Goal: Find specific page/section: Find specific page/section

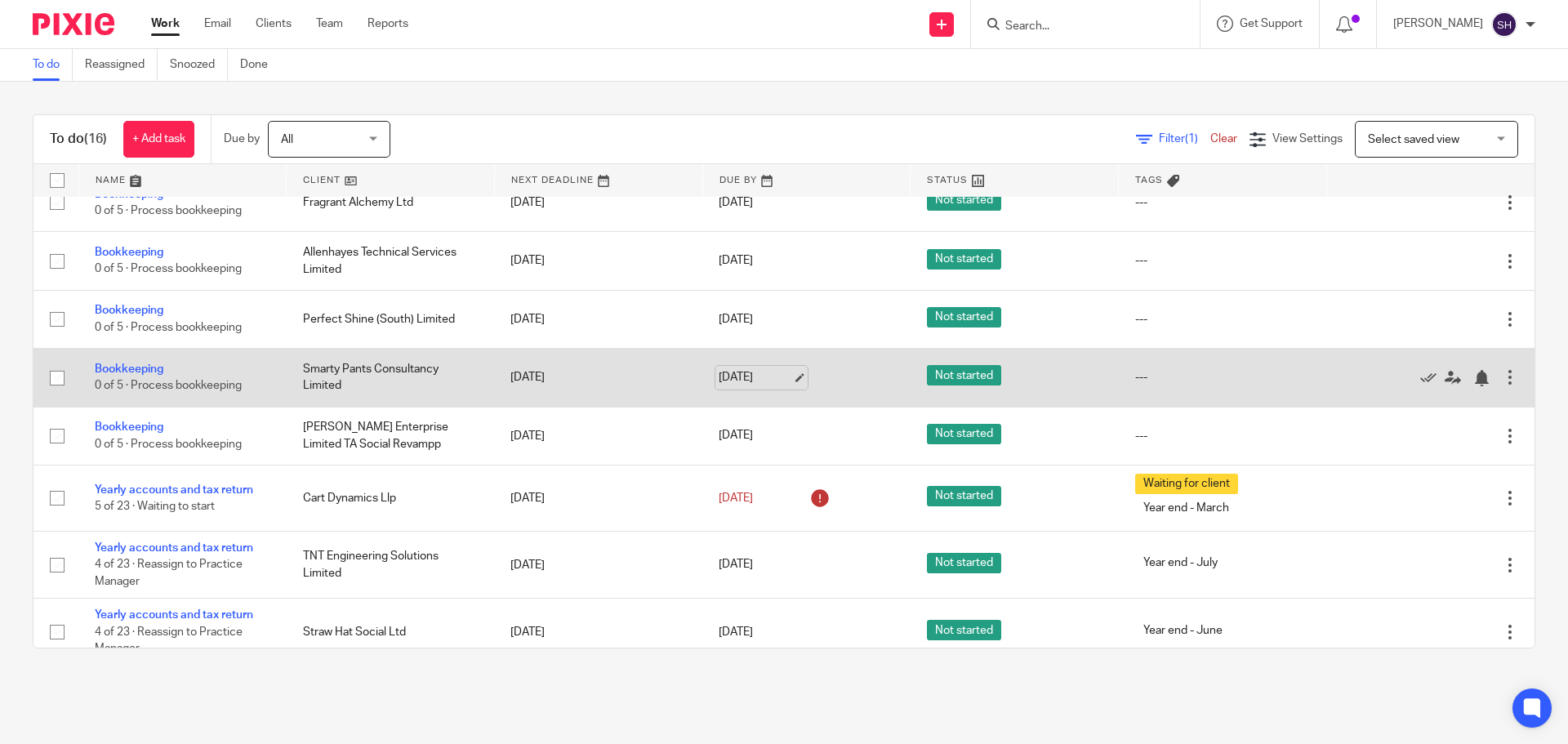
scroll to position [509, 0]
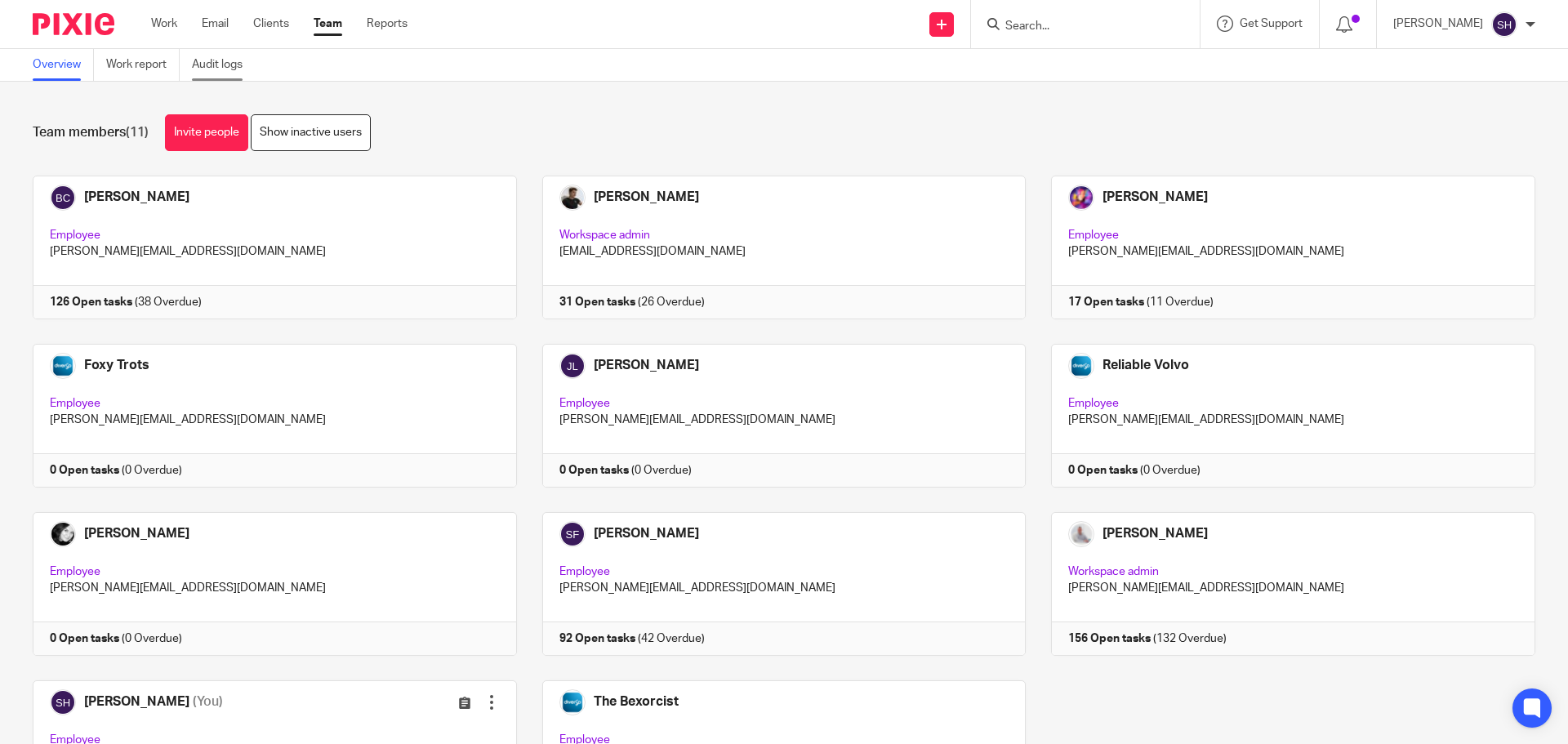
click at [205, 59] on link "Audit logs" at bounding box center [223, 65] width 63 height 32
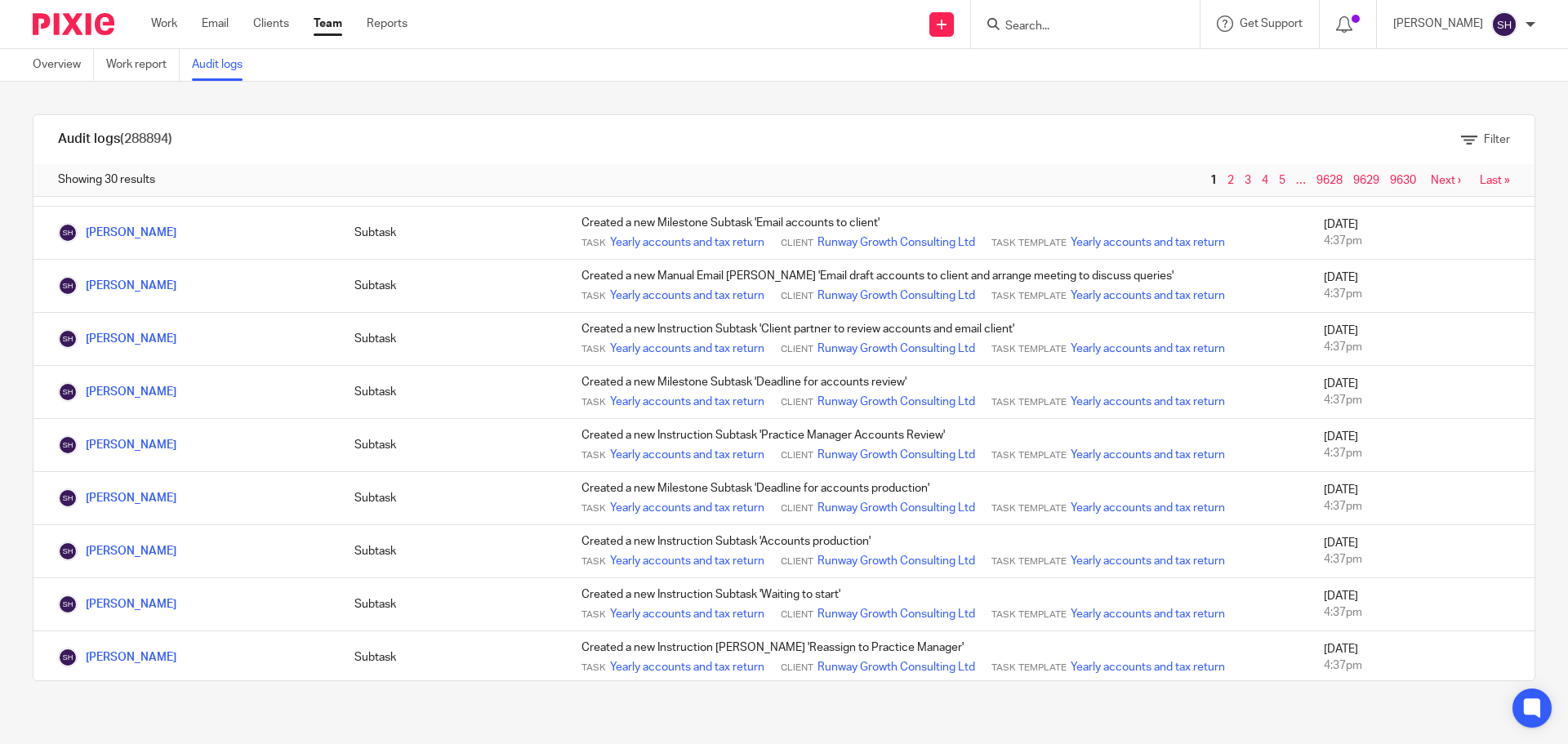
scroll to position [1142, 0]
